Goal: Information Seeking & Learning: Learn about a topic

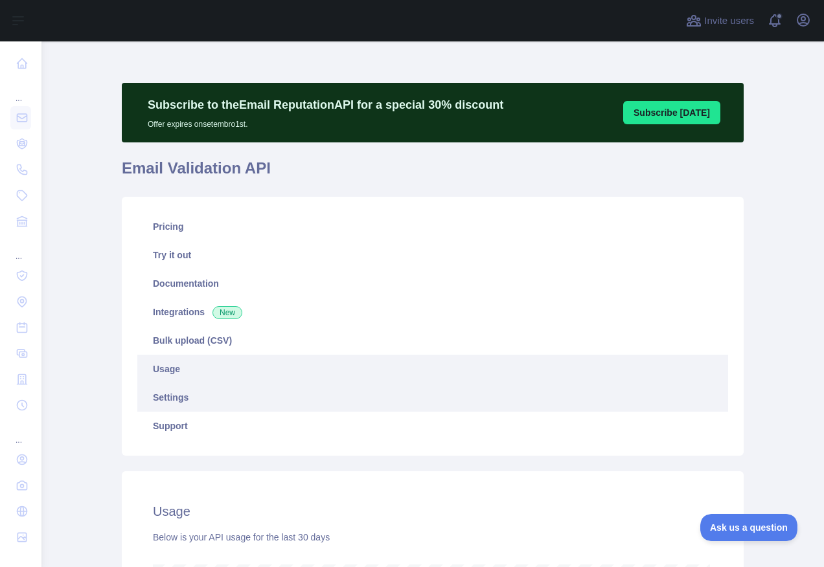
scroll to position [526, 773]
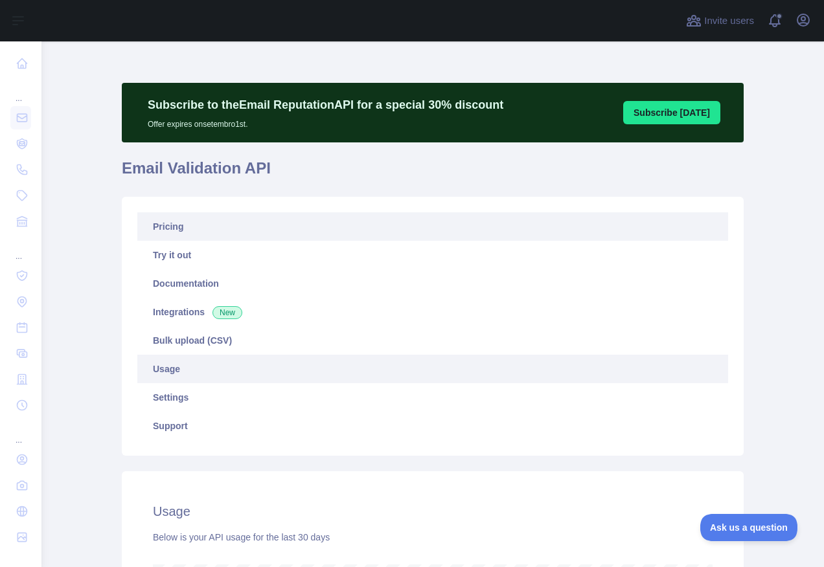
click at [171, 231] on link "Pricing" at bounding box center [432, 226] width 591 height 28
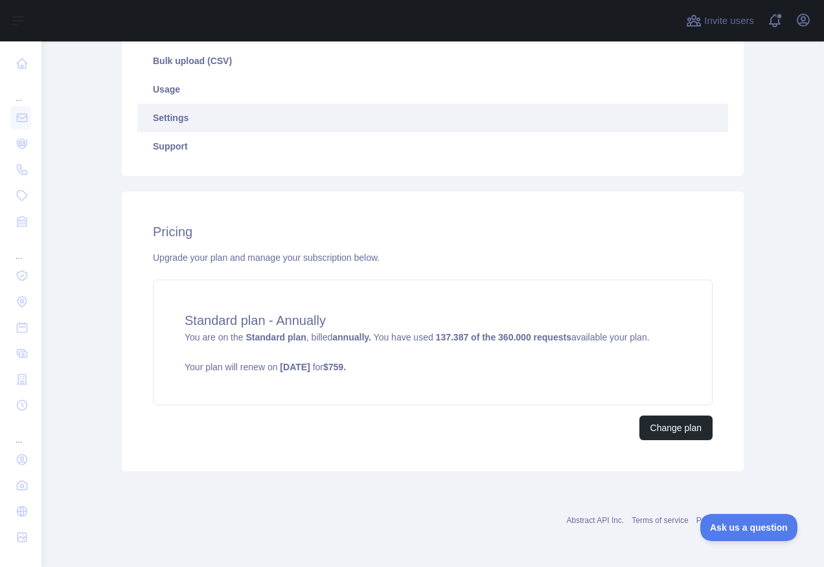
scroll to position [85, 0]
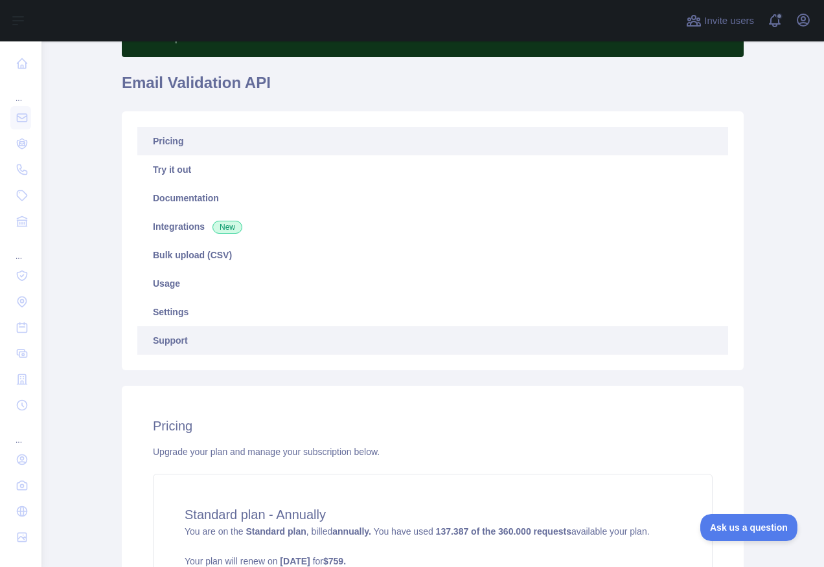
click at [191, 332] on link "Support" at bounding box center [432, 340] width 591 height 28
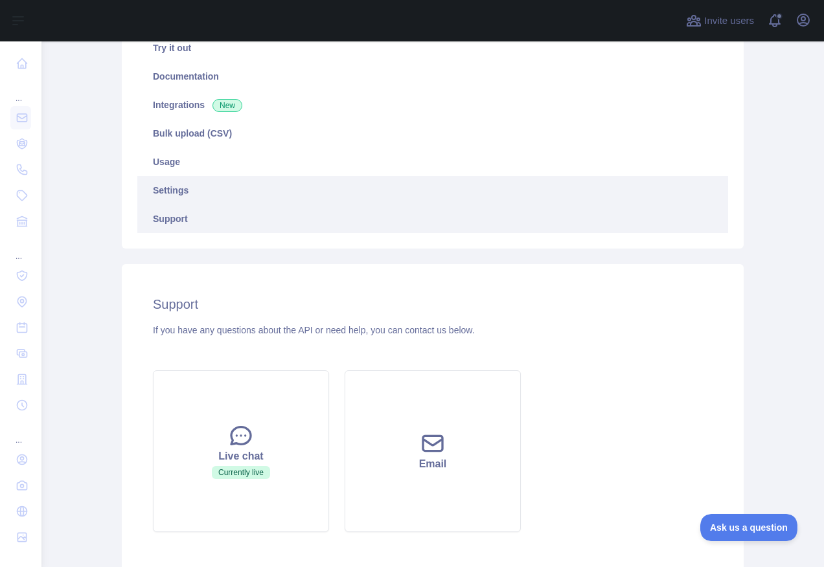
scroll to position [85, 0]
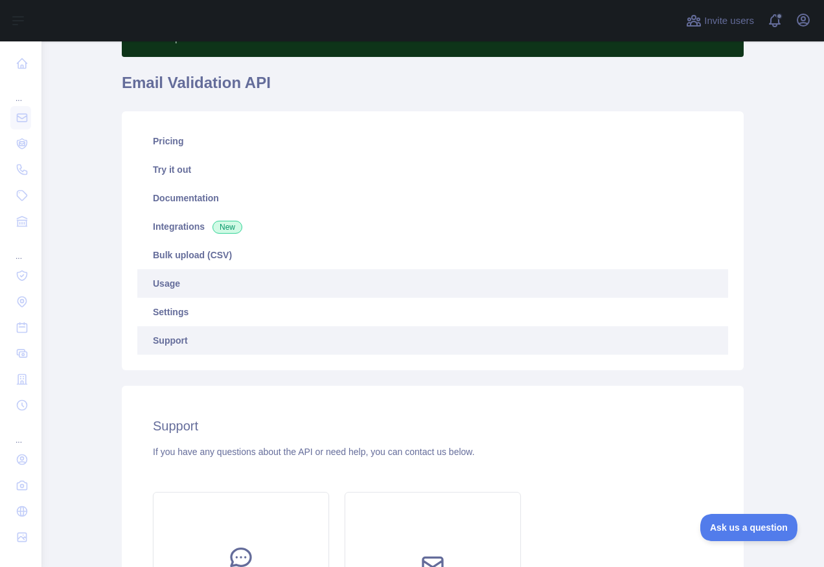
click at [188, 284] on link "Usage" at bounding box center [432, 283] width 591 height 28
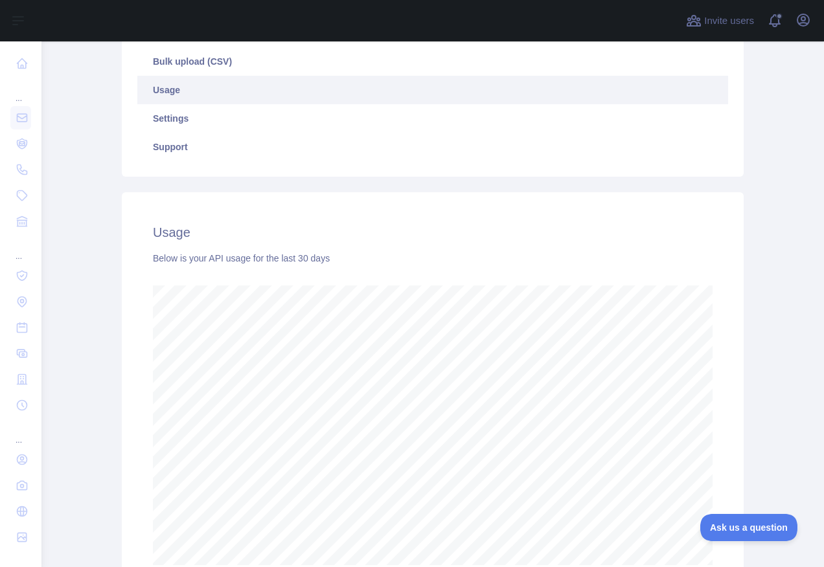
scroll to position [280, 0]
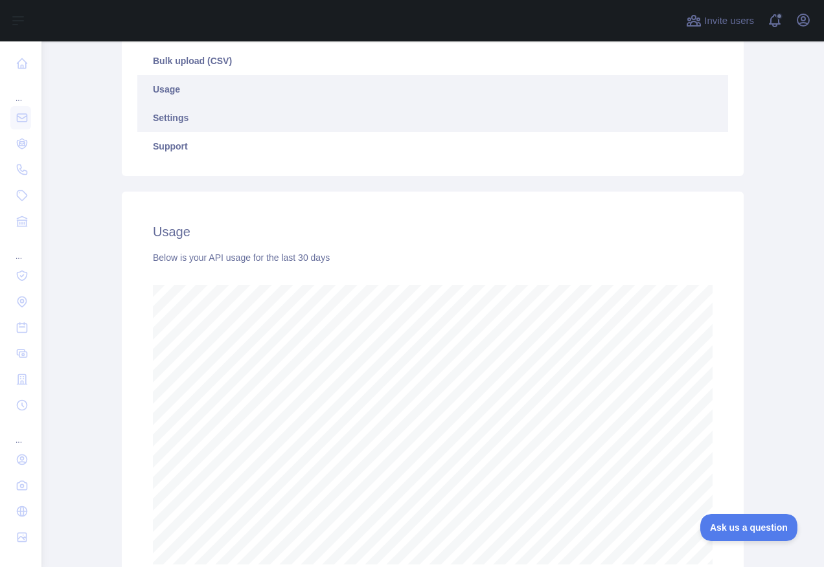
click at [181, 126] on link "Settings" at bounding box center [432, 118] width 591 height 28
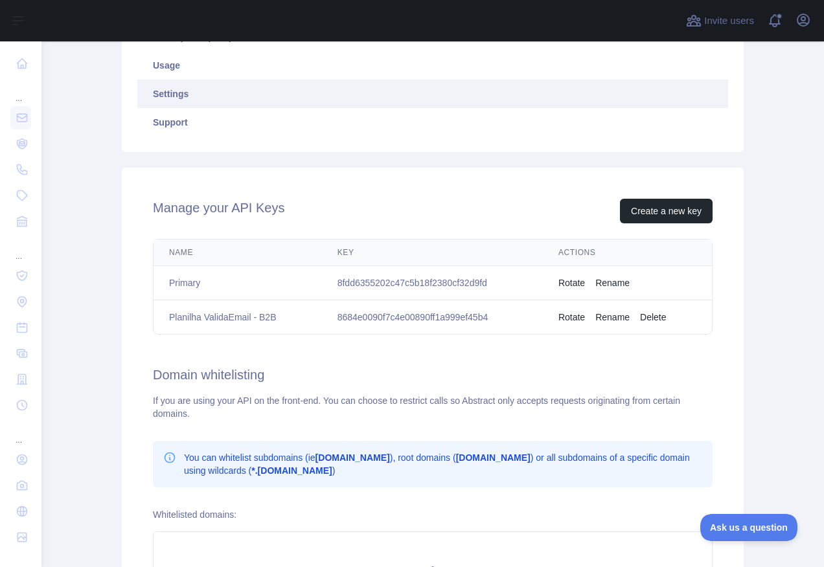
scroll to position [150, 0]
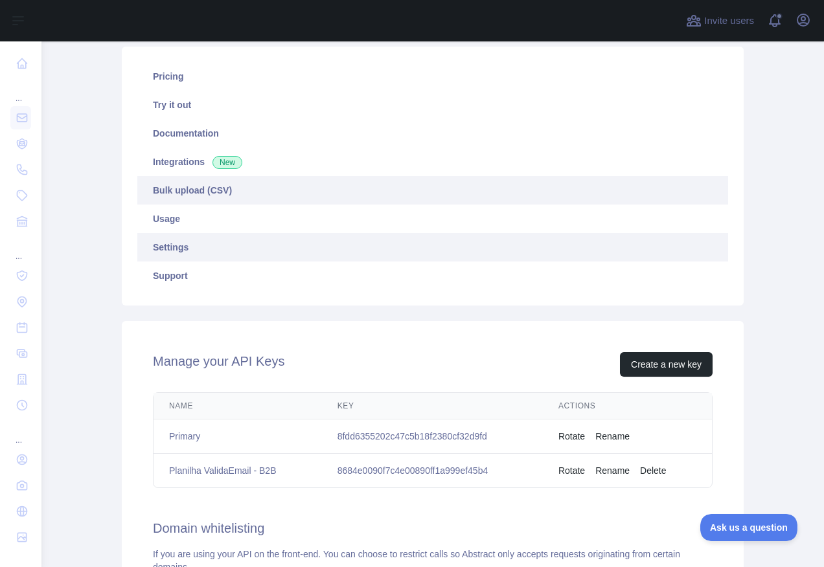
click at [171, 194] on link "Bulk upload (CSV)" at bounding box center [432, 190] width 591 height 28
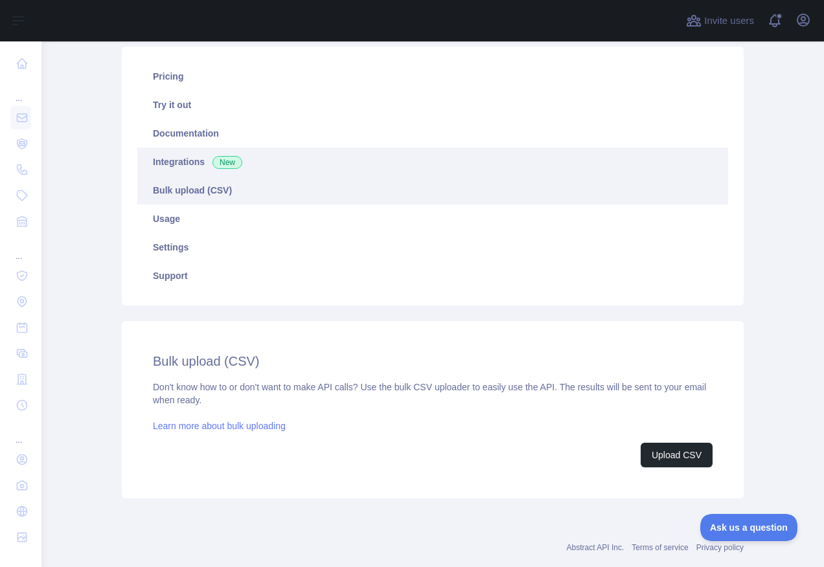
click at [179, 154] on link "Integrations New" at bounding box center [432, 162] width 591 height 28
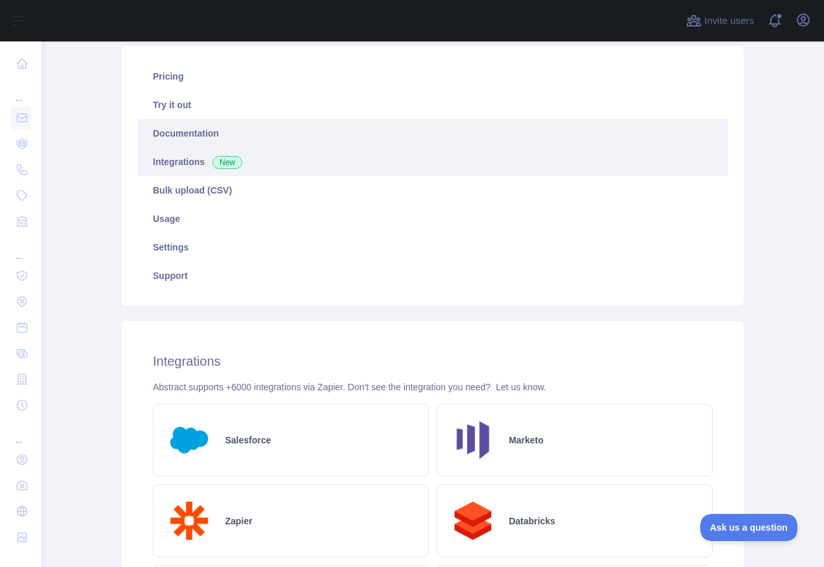
click at [186, 135] on link "Documentation" at bounding box center [432, 133] width 591 height 28
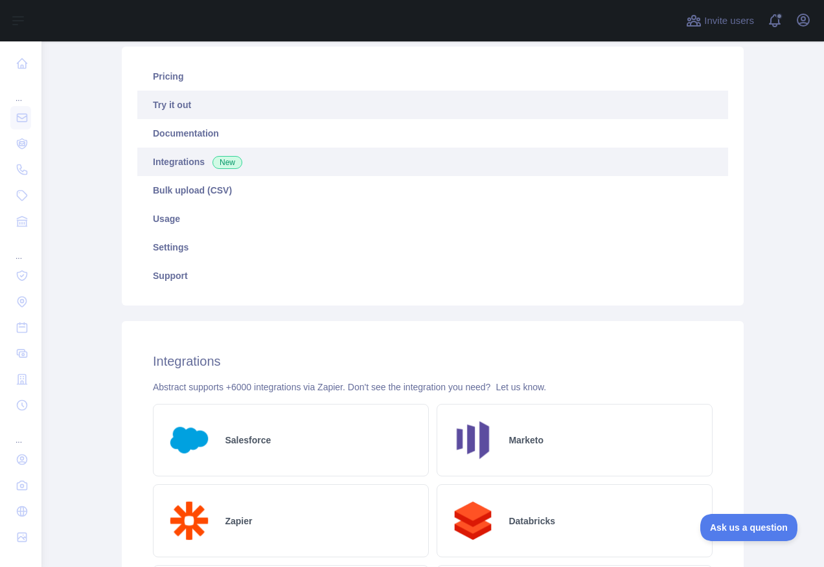
click at [209, 113] on link "Try it out" at bounding box center [432, 105] width 591 height 28
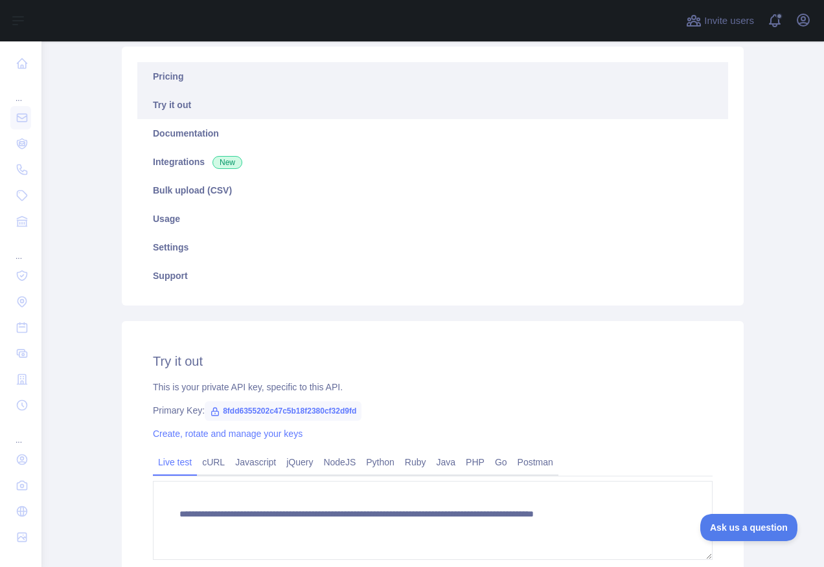
click at [262, 70] on link "Pricing" at bounding box center [432, 76] width 591 height 28
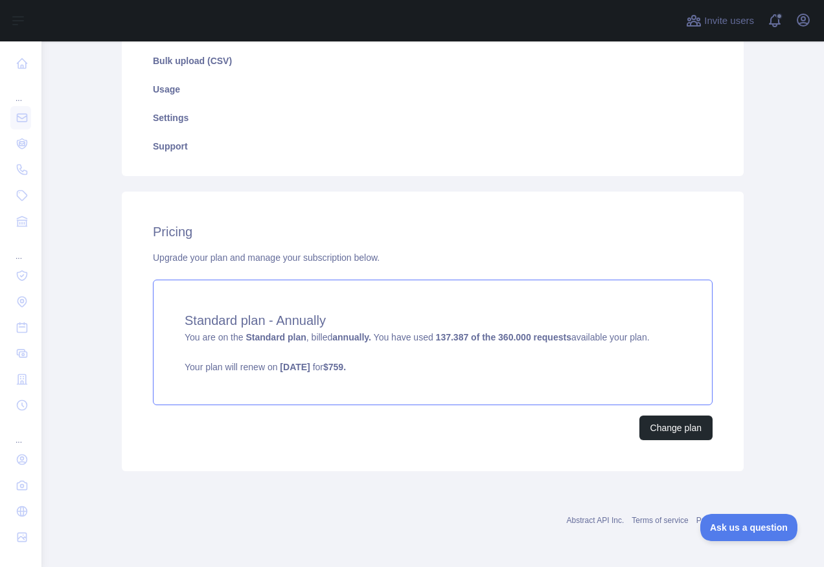
click at [306, 336] on span "You are on the Standard plan , billed annually. You have used 137.387 of the 36…" at bounding box center [433, 352] width 496 height 41
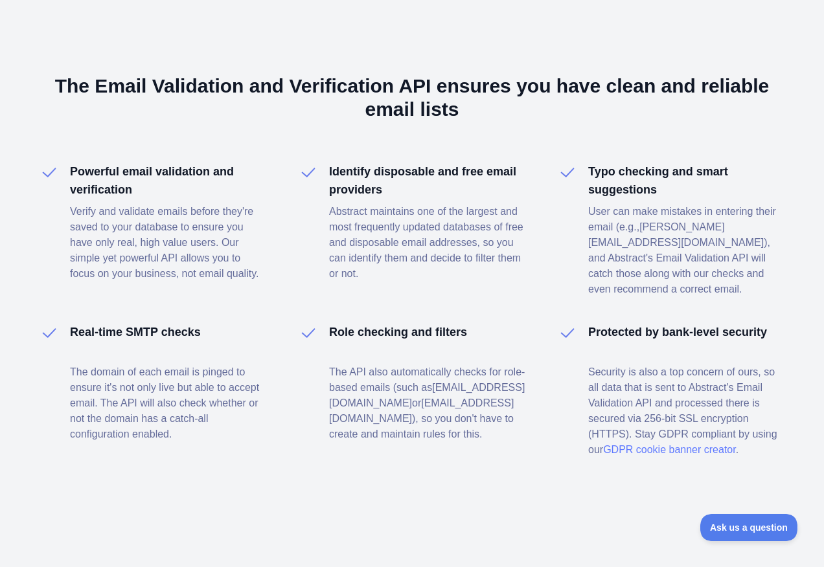
scroll to position [911, 0]
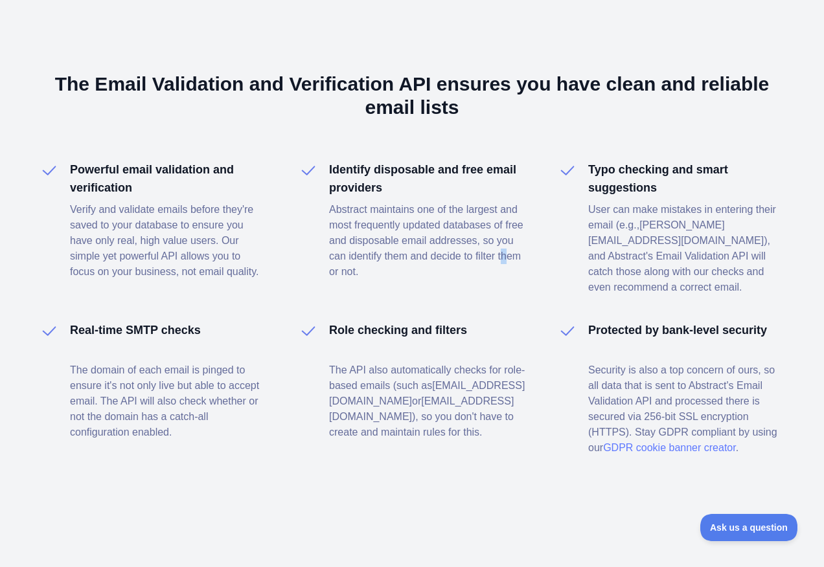
click at [333, 291] on div "Powerful email validation and verification Verify and validate emails before th…" at bounding box center [412, 308] width 746 height 295
drag, startPoint x: 333, startPoint y: 295, endPoint x: 325, endPoint y: 301, distance: 9.9
click at [325, 301] on div "Powerful email validation and verification Verify and validate emails before th…" at bounding box center [412, 308] width 746 height 295
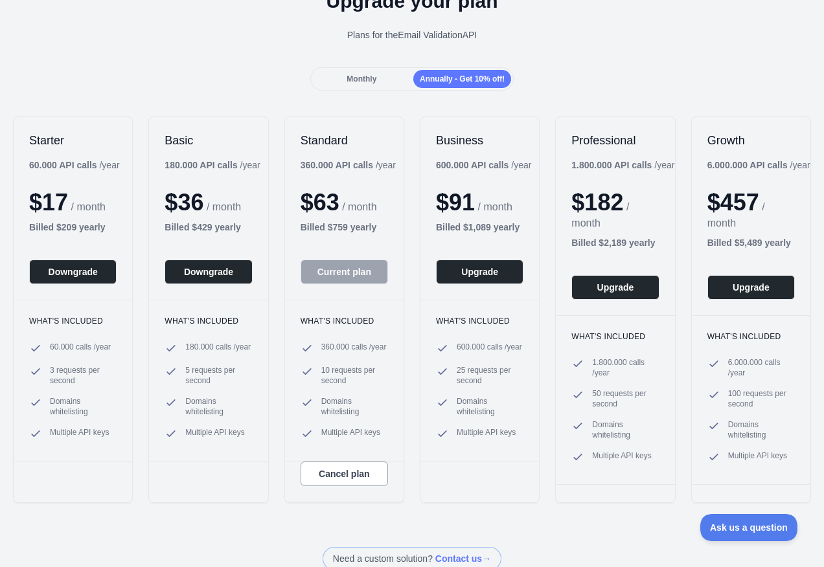
scroll to position [0, 0]
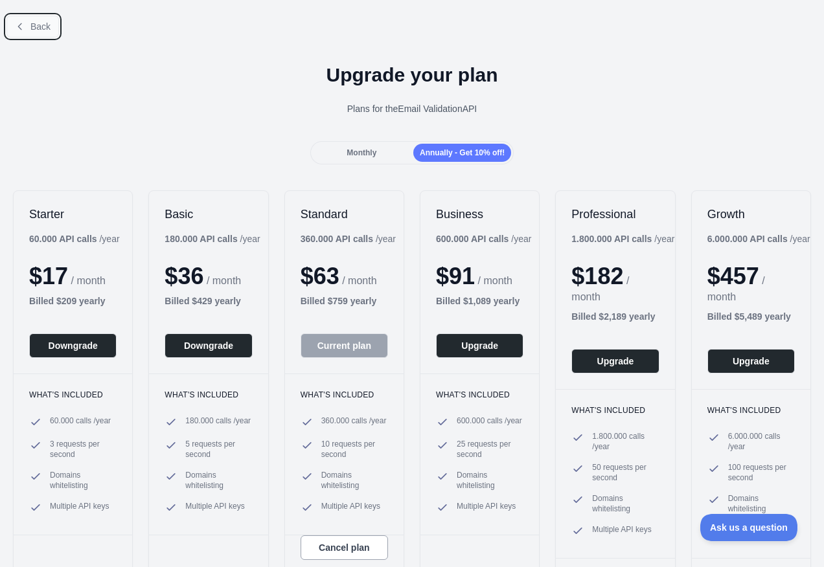
click at [30, 33] on button "Back" at bounding box center [32, 27] width 52 height 22
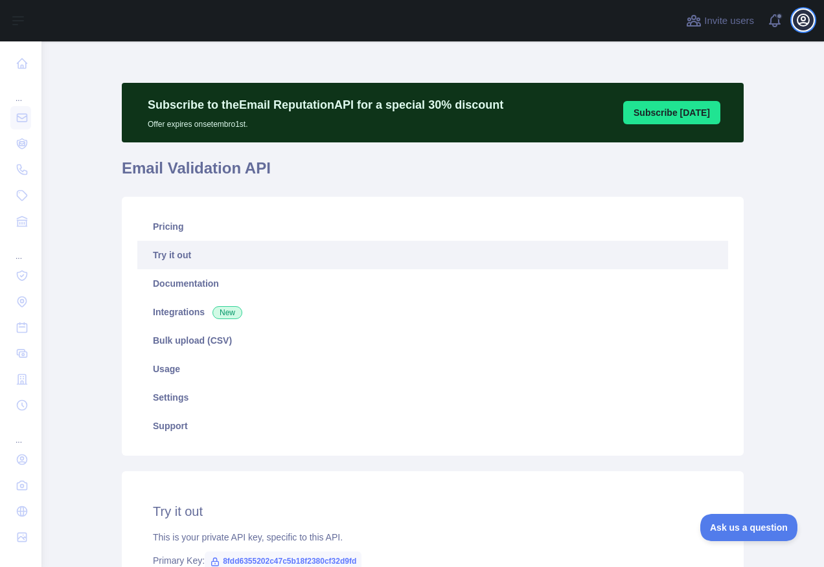
click at [799, 21] on icon "button" at bounding box center [803, 20] width 16 height 16
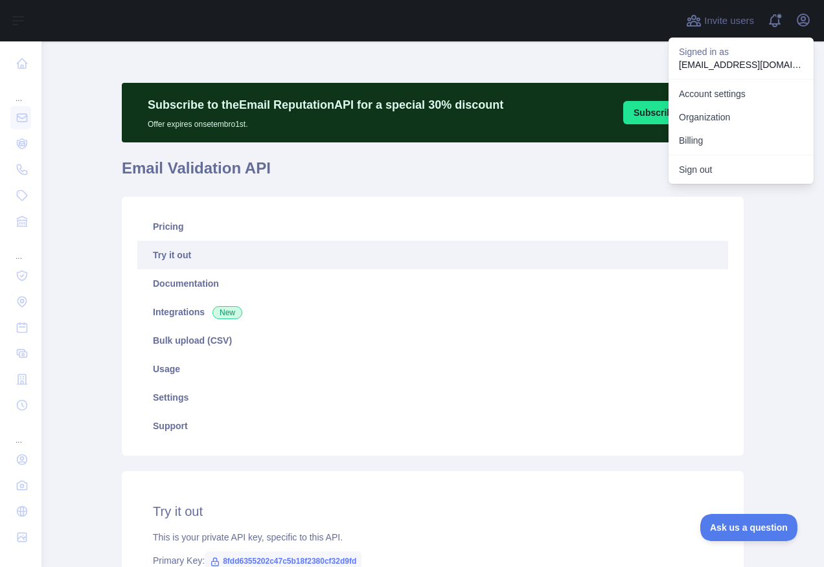
click at [94, 319] on main "**********" at bounding box center [432, 304] width 782 height 526
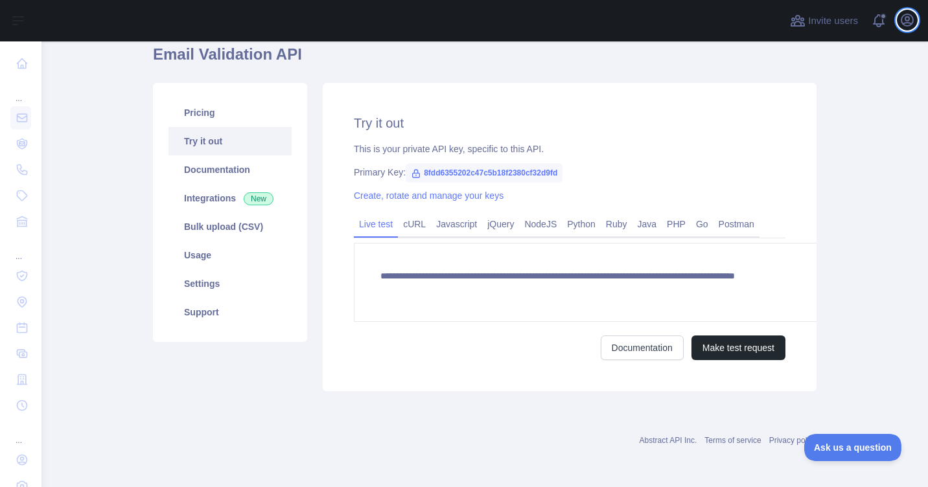
scroll to position [114, 0]
click at [734, 439] on link "Terms of service" at bounding box center [732, 440] width 56 height 9
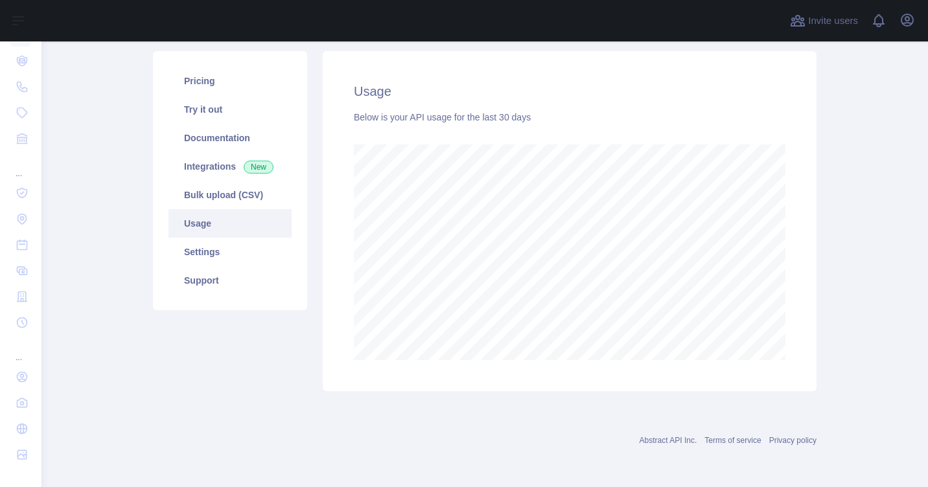
scroll to position [446, 876]
click at [685, 441] on link "Abstract API Inc." at bounding box center [668, 440] width 58 height 9
